Goal: Information Seeking & Learning: Learn about a topic

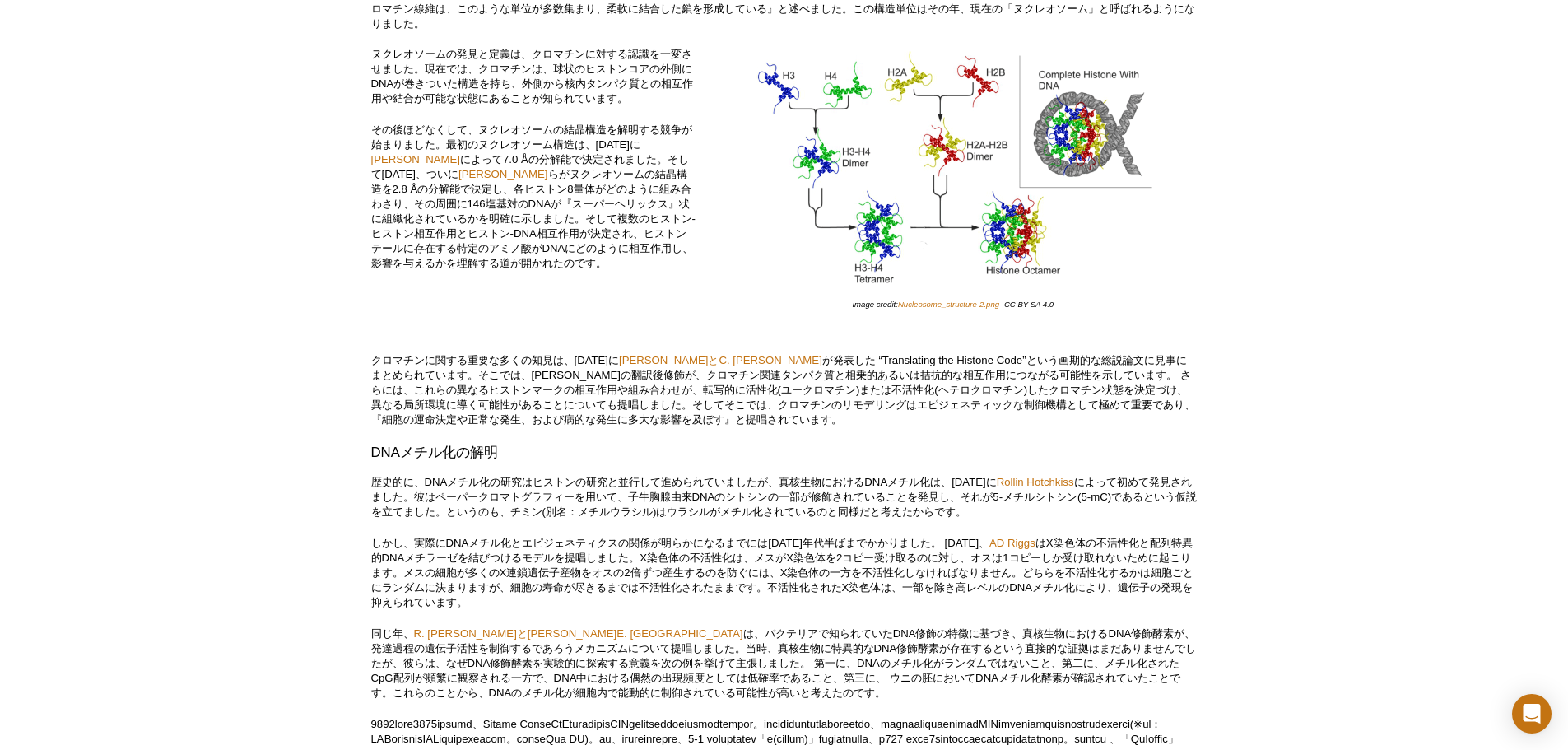
scroll to position [3046, 0]
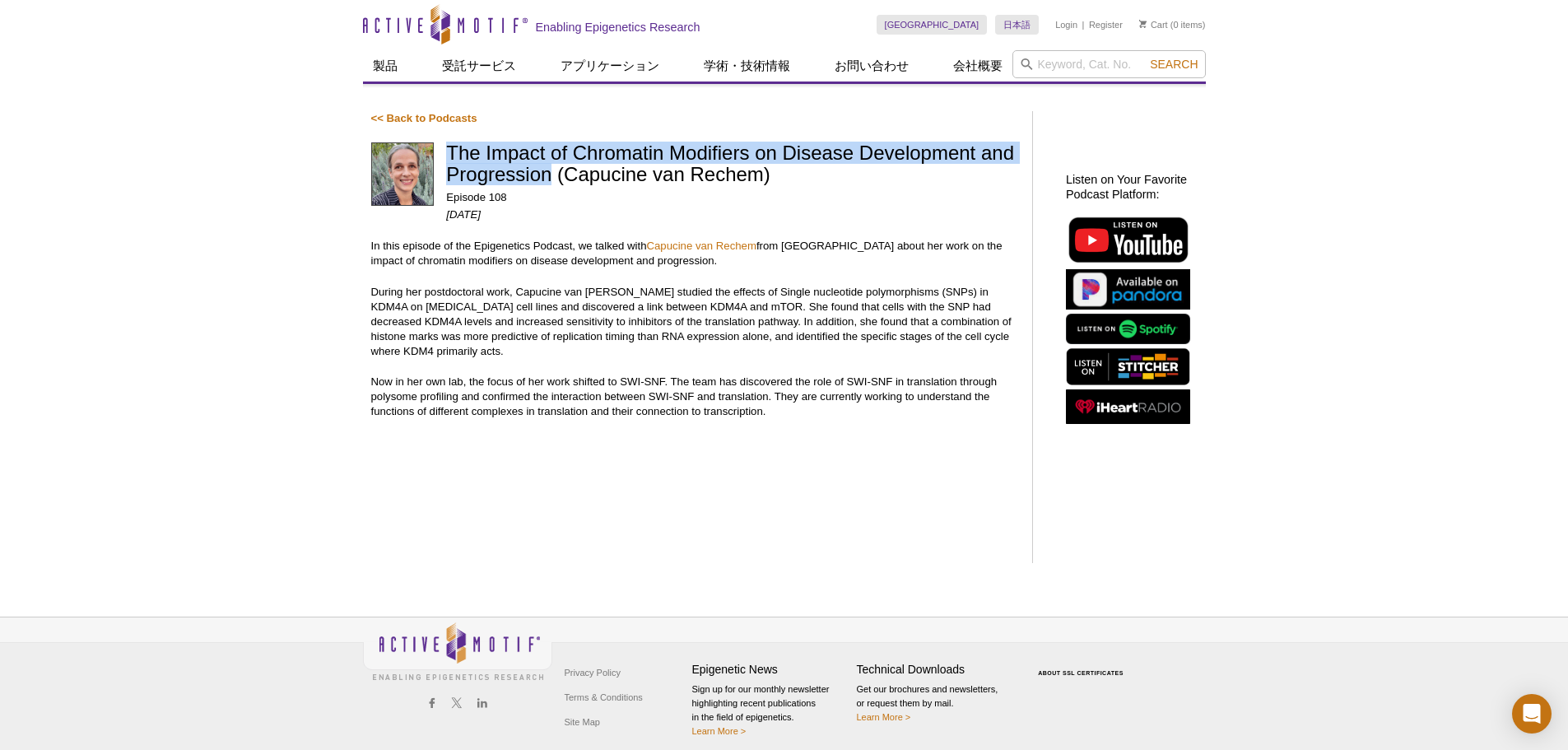
drag, startPoint x: 446, startPoint y: 153, endPoint x: 548, endPoint y: 175, distance: 104.3
click at [548, 175] on h1 "The Impact of Chromatin Modifiers on Disease Development and Progression (Capuc…" at bounding box center [731, 165] width 570 height 45
copy h1 "The Impact of Chromatin Modifiers on Disease Development and Progression"
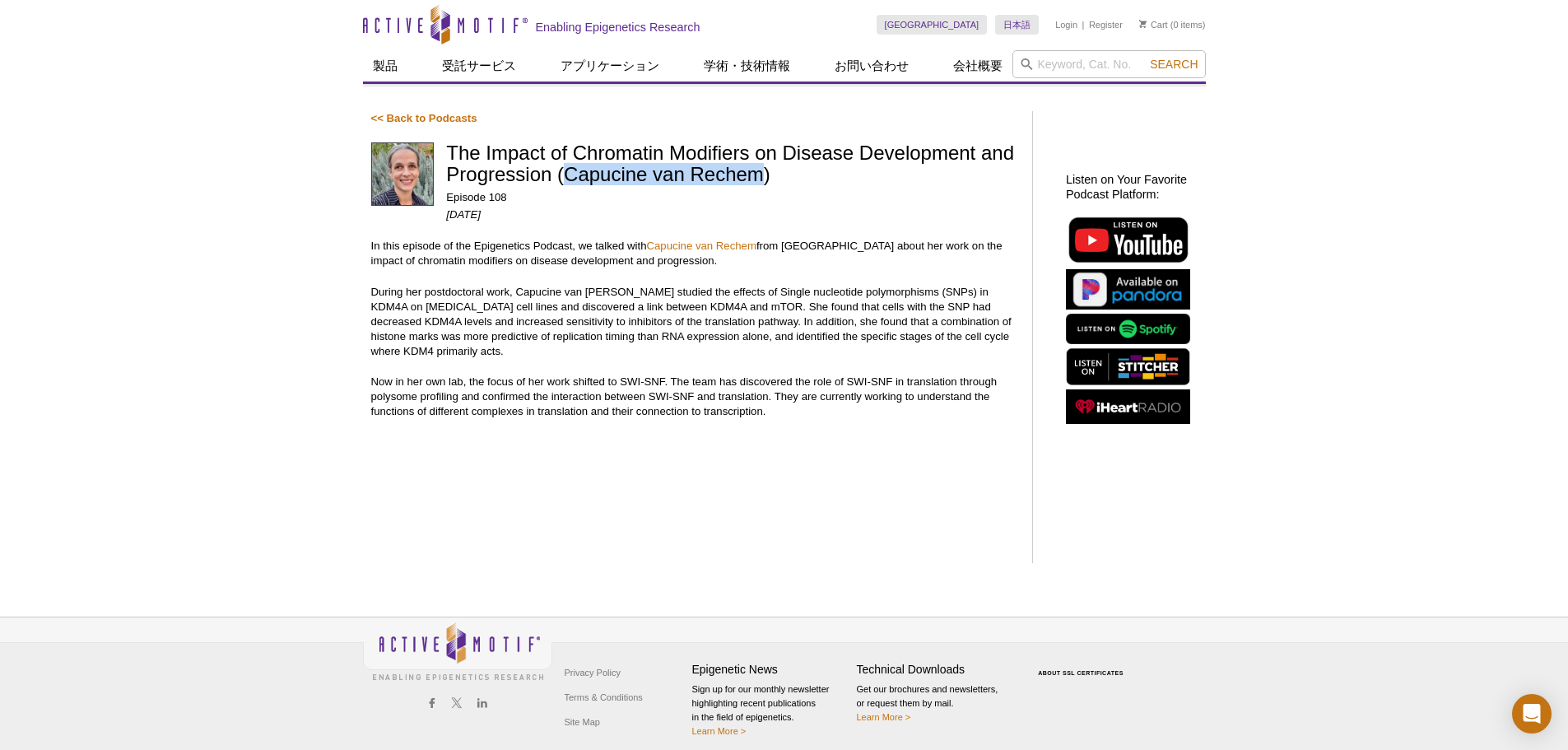
drag, startPoint x: 567, startPoint y: 180, endPoint x: 762, endPoint y: 184, distance: 195.0
click at [762, 184] on h1 "The Impact of Chromatin Modifiers on Disease Development and Progression (Capuc…" at bounding box center [731, 165] width 570 height 45
copy h1 "Capucine van Rechem"
